Goal: Communication & Community: Ask a question

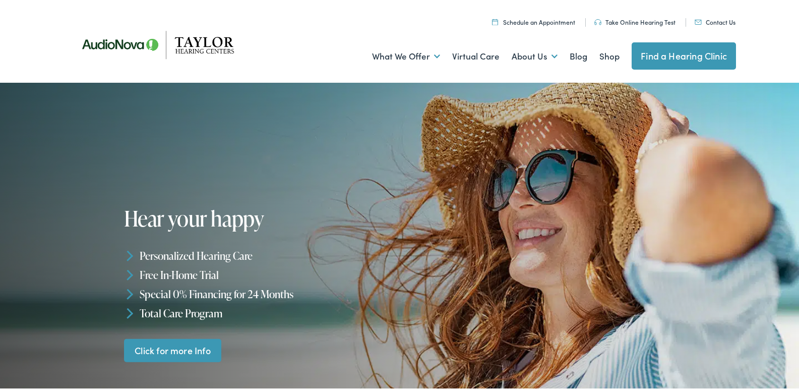
click at [700, 21] on link "Contact Us" at bounding box center [715, 20] width 41 height 9
click at [706, 18] on link "Contact Us" at bounding box center [715, 20] width 41 height 9
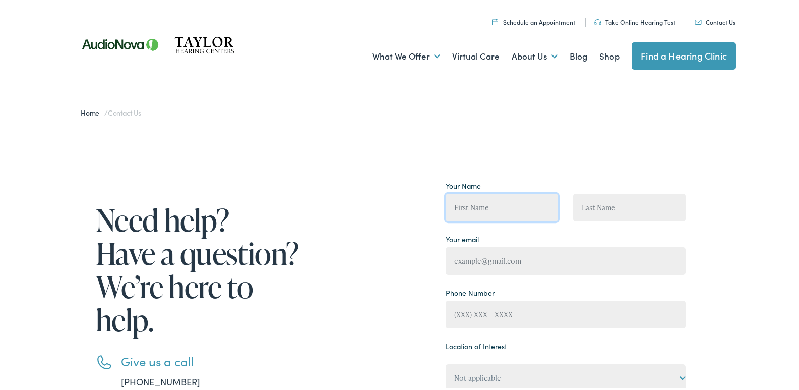
click at [487, 202] on input "Contact form" at bounding box center [502, 206] width 112 height 28
type input "Arthur Williams"
type input "arthur@knoxvillecleanrs.com"
type input "(865) 317-9349"
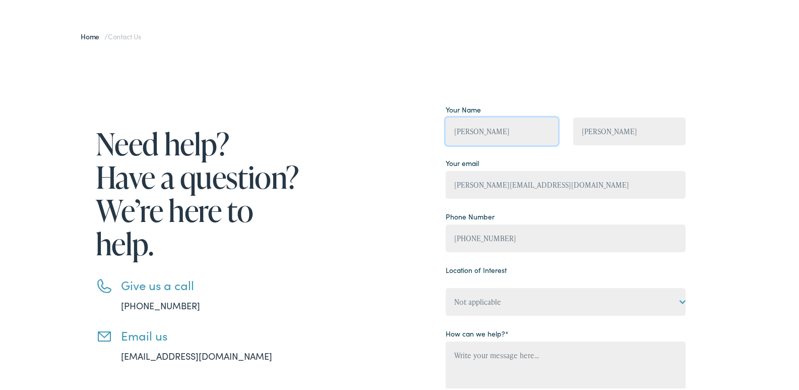
scroll to position [101, 0]
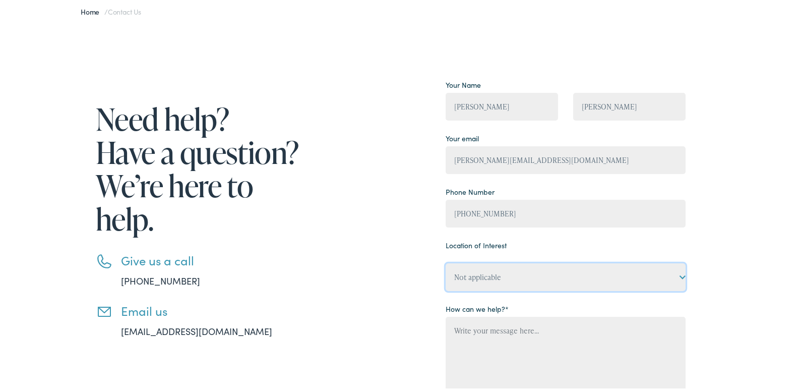
drag, startPoint x: 498, startPoint y: 270, endPoint x: 490, endPoint y: 289, distance: 21.3
click at [498, 270] on select "Not applicable Taylor Hearing Centers, Cherokee Village Taylor Hearing Centers,…" at bounding box center [566, 275] width 240 height 28
select select "Taylor Hearing Centers, Knoxville"
click at [446, 261] on select "Not applicable Taylor Hearing Centers, Cherokee Village Taylor Hearing Centers,…" at bounding box center [566, 275] width 240 height 28
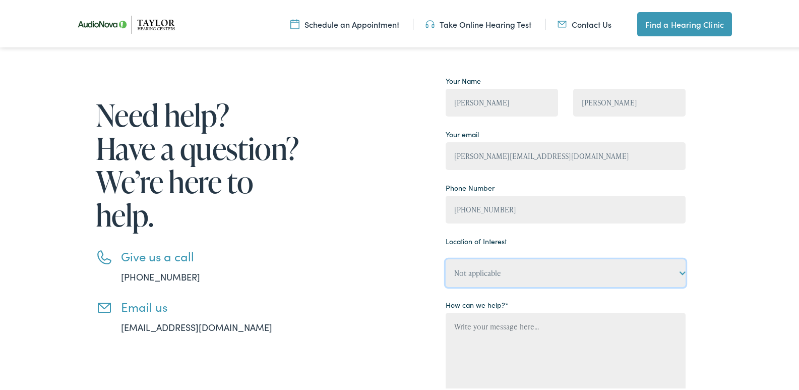
scroll to position [202, 0]
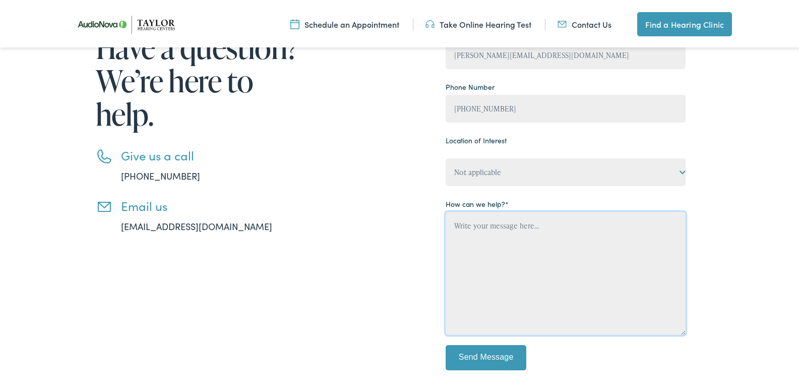
click at [519, 263] on textarea "Contact form" at bounding box center [566, 271] width 240 height 123
paste textarea "I am local and would love an opportunity to provide you with a professional cle…"
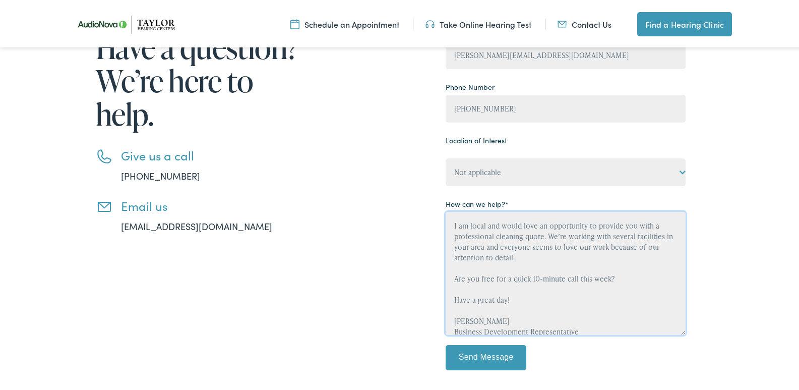
scroll to position [44, 0]
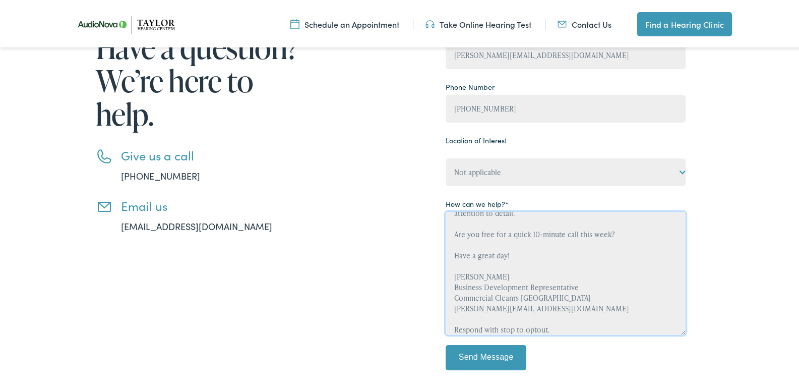
click at [548, 290] on textarea "I am local and would love an opportunity to provide you with a professional cle…" at bounding box center [566, 271] width 240 height 123
click at [548, 302] on textarea "I am local and would love an opportunity to provide you with a professional cle…" at bounding box center [566, 271] width 240 height 123
type textarea "I am local and would love an opportunity to provide you with a professional cle…"
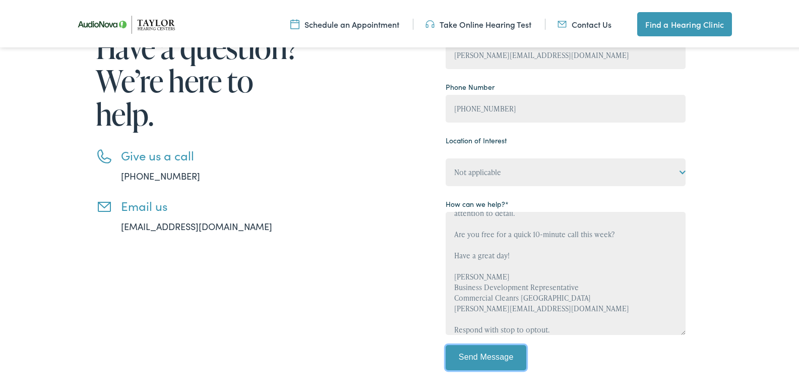
click at [507, 353] on input "Send Message" at bounding box center [486, 355] width 81 height 25
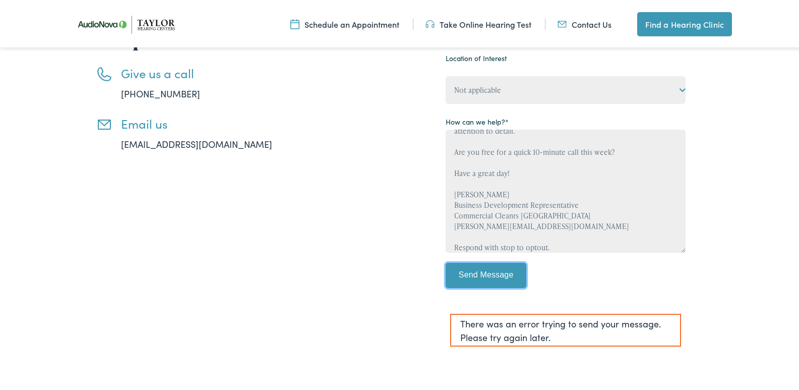
scroll to position [303, 0]
